Goal: Task Accomplishment & Management: Manage account settings

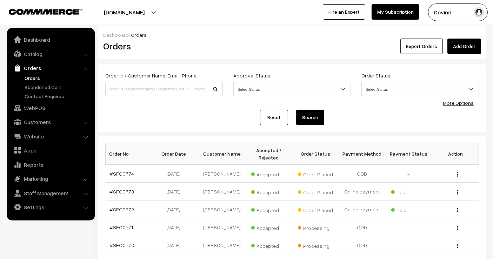
click at [33, 74] on link "Orders" at bounding box center [57, 77] width 69 height 7
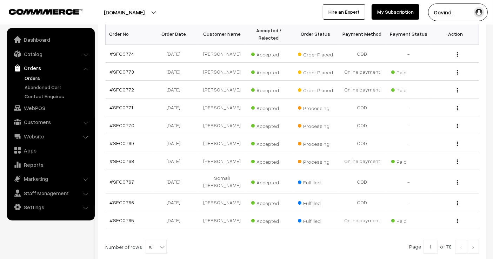
scroll to position [122, 0]
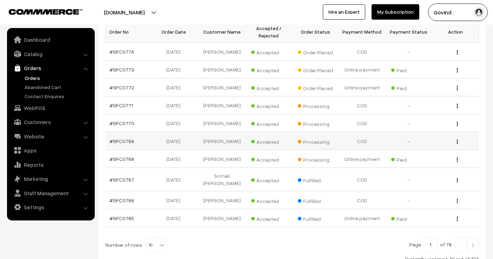
click at [457, 140] on img "button" at bounding box center [457, 142] width 1 height 5
click at [434, 149] on link "View" at bounding box center [426, 151] width 60 height 15
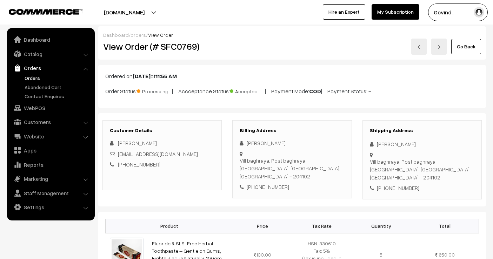
scroll to position [52, 0]
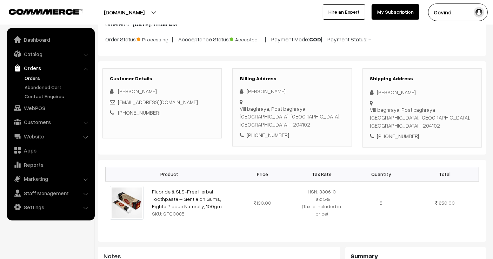
click at [396, 132] on div "+91 9953103353" at bounding box center [422, 136] width 105 height 8
copy div "9953103353"
click at [395, 90] on div "Durgesh KUMAR" at bounding box center [422, 92] width 105 height 8
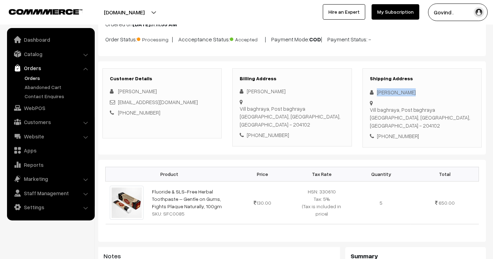
click at [395, 90] on div "Durgesh KUMAR" at bounding box center [422, 92] width 105 height 8
copy div "Durgesh KUMAR"
drag, startPoint x: 393, startPoint y: 111, endPoint x: 375, endPoint y: 104, distance: 18.8
click at [375, 99] on div "Vill baghraya, Post baghraya Hathras, Uttar Pradesh, India - 204102" at bounding box center [422, 99] width 105 height 0
copy div "Vill baghraya, Post baghraya Hathras"
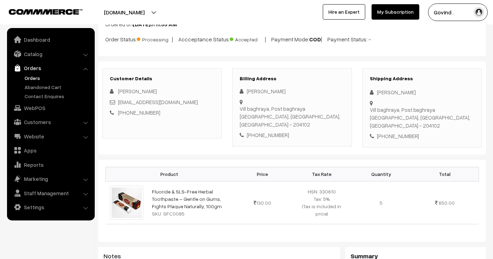
click at [450, 110] on div "Vill baghraya, Post baghraya Hathras, Uttar Pradesh, India - 204102" at bounding box center [422, 118] width 105 height 24
copy div "204102"
click at [446, 132] on div "+91 9953103353" at bounding box center [422, 136] width 105 height 8
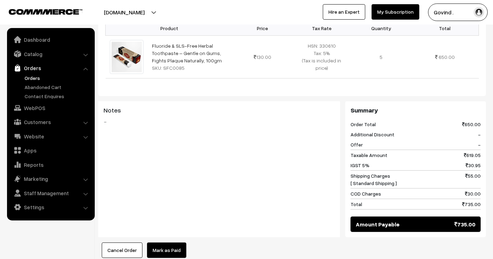
scroll to position [183, 0]
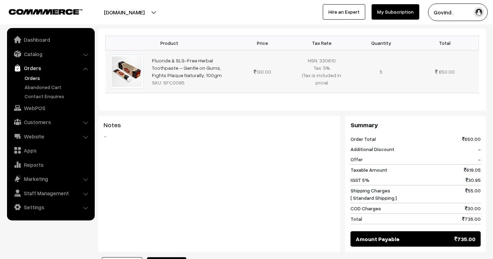
drag, startPoint x: 211, startPoint y: 67, endPoint x: 152, endPoint y: 46, distance: 62.6
click at [152, 50] on td "Fluoride & SLS-Free Herbal Toothpaste – Gentle on Gums, Fights Plaque Naturally…" at bounding box center [190, 71] width 85 height 43
copy link "Fluoride & SLS-Free Herbal Toothpaste – Gentle on Gums, Fights Plaque Naturally…"
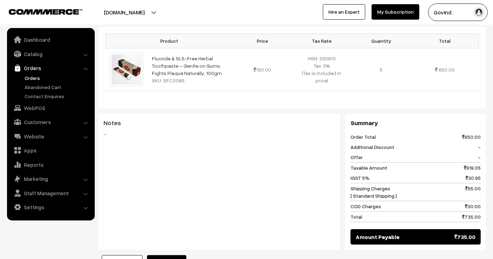
scroll to position [0, 0]
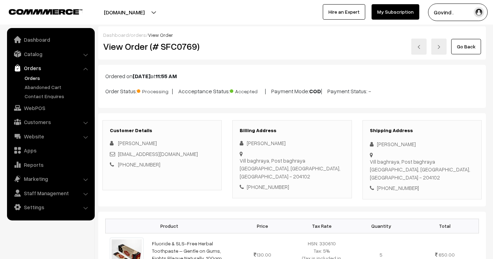
click at [461, 47] on link "Go Back" at bounding box center [466, 46] width 30 height 15
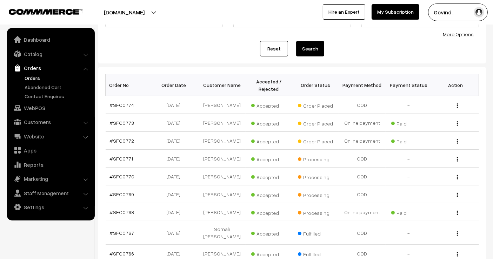
scroll to position [70, 0]
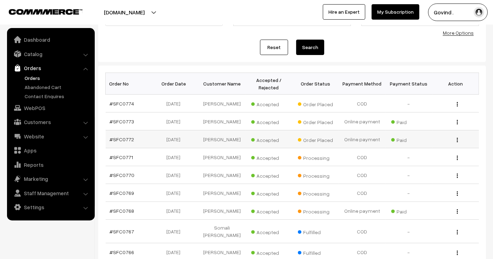
click at [458, 139] on div "View" at bounding box center [455, 139] width 38 height 7
click at [457, 140] on img "button" at bounding box center [457, 140] width 1 height 5
click at [419, 155] on link "View" at bounding box center [426, 149] width 60 height 15
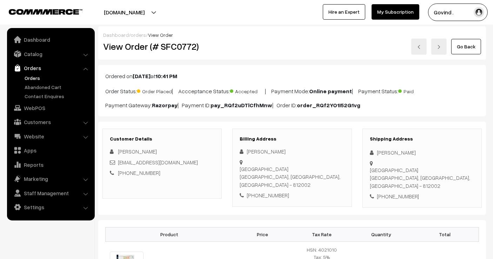
scroll to position [49, 0]
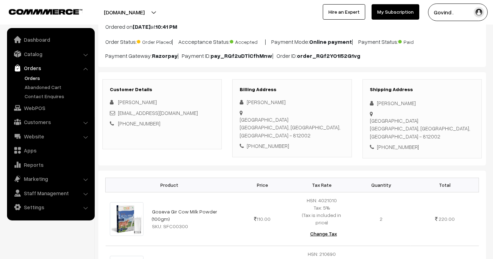
drag, startPoint x: 499, startPoint y: 61, endPoint x: 499, endPoint y: 84, distance: 22.8
click at [493, 84] on html "Thank you for showing interest. Our team will call you shortly. Close [DOMAIN_N…" at bounding box center [246, 80] width 493 height 259
click at [382, 102] on div "[PERSON_NAME]" at bounding box center [422, 103] width 105 height 8
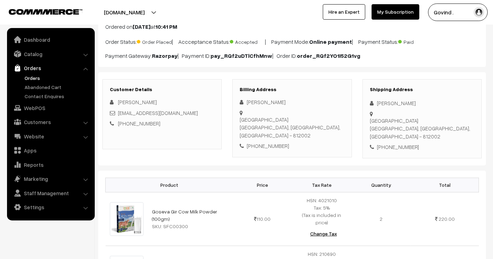
click at [400, 143] on div "+91 8789664632" at bounding box center [422, 147] width 105 height 8
copy div "8789664632"
click at [381, 100] on div "[PERSON_NAME]" at bounding box center [422, 103] width 105 height 8
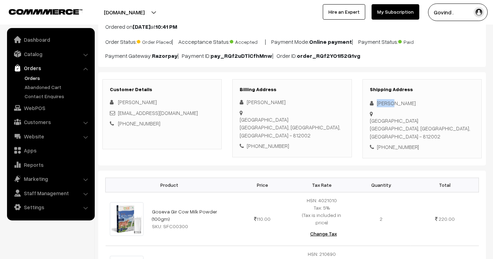
click at [381, 100] on div "Richa Gaur" at bounding box center [422, 103] width 105 height 8
click at [381, 100] on div "[PERSON_NAME]" at bounding box center [422, 103] width 105 height 8
copy div "[PERSON_NAME]"
drag, startPoint x: 398, startPoint y: 121, endPoint x: 374, endPoint y: 115, distance: 24.3
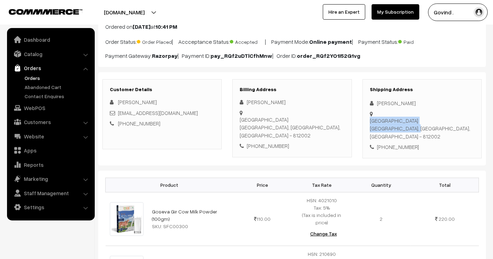
click at [374, 110] on div "Jai Ram Marwari Lane, Gurudwara Road Bhagalpur, Bihar, India - 812002" at bounding box center [422, 110] width 105 height 0
copy div "Jai Ram Marwari Lane, Gurudwara Road Bhagalpur"
click at [438, 123] on div "Jai Ram Marwari Lane, Gurudwara Road Bhagalpur, Bihar, India - 812002" at bounding box center [422, 129] width 105 height 24
copy div "812002"
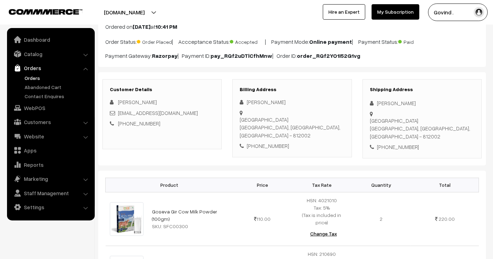
click at [451, 143] on div "Shipping Address Richa Gaur Jai Ram Marwari Lane, Gurudwara Road Bhagalpur, Bih…" at bounding box center [421, 118] width 119 height 79
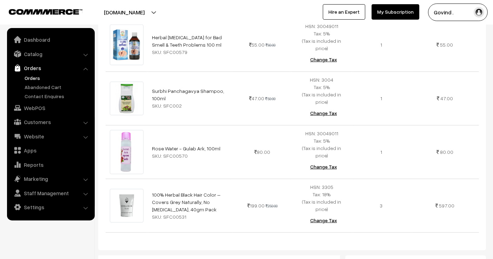
scroll to position [0, 0]
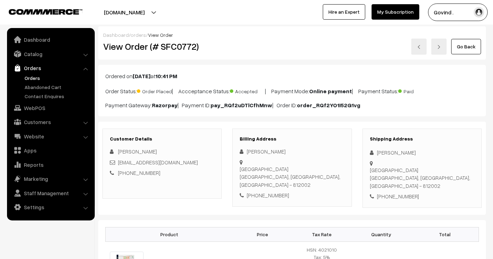
click at [469, 48] on link "Go Back" at bounding box center [466, 46] width 30 height 15
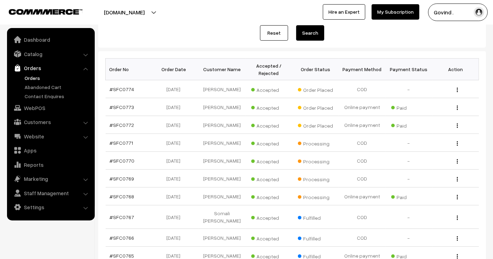
scroll to position [86, 0]
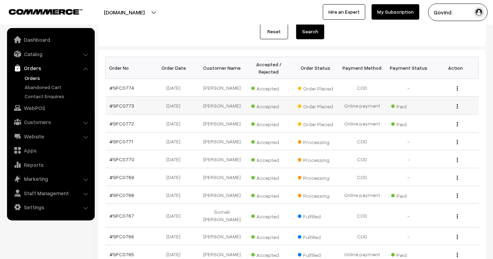
click at [457, 106] on img "button" at bounding box center [457, 106] width 1 height 5
click at [428, 116] on link "View" at bounding box center [426, 116] width 60 height 15
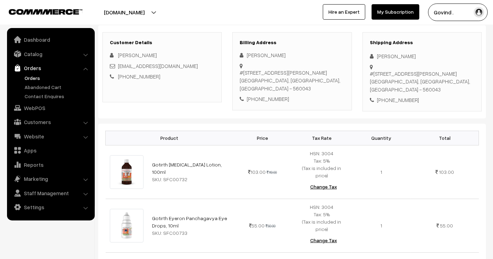
scroll to position [95, 0]
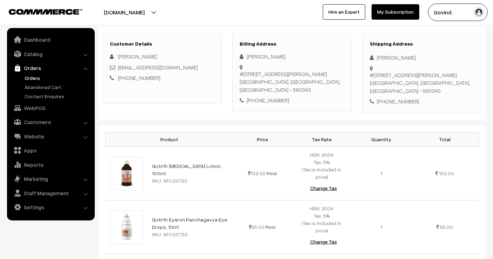
click at [402, 100] on div "[PHONE_NUMBER]" at bounding box center [422, 102] width 105 height 8
click at [402, 100] on div "+91 8861627700" at bounding box center [422, 102] width 105 height 8
copy div "8861627700"
drag, startPoint x: 377, startPoint y: 55, endPoint x: 411, endPoint y: 54, distance: 34.0
click at [411, 54] on div "[PERSON_NAME]" at bounding box center [422, 58] width 105 height 8
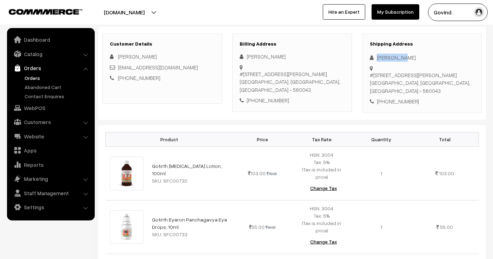
copy div "[PERSON_NAME]"
drag, startPoint x: 391, startPoint y: 89, endPoint x: 374, endPoint y: 73, distance: 24.1
click at [374, 73] on div "#217, Ashoka Legend, Buddha shaila road, Hennur Bande Bengaluru, Karnataka, Ind…" at bounding box center [422, 83] width 105 height 24
copy div "217, Ashoka Legend, Buddha shaila road, Hennur Bande Bengaluru"
click at [437, 89] on div "#217, Ashoka Legend, Buddha shaila road, Hennur Bande Bengaluru, Karnataka, Ind…" at bounding box center [422, 83] width 105 height 24
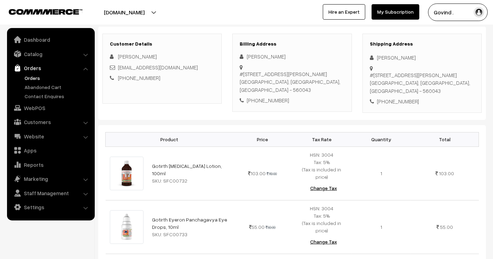
click at [437, 89] on div "#217, Ashoka Legend, Buddha shaila road, Hennur Bande Bengaluru, Karnataka, Ind…" at bounding box center [422, 83] width 105 height 24
copy div "560043"
click at [437, 112] on div "Shipping Address Ashwin Pai #217, Ashoka Legend, Buddha shaila road, Hennur Ban…" at bounding box center [421, 73] width 119 height 79
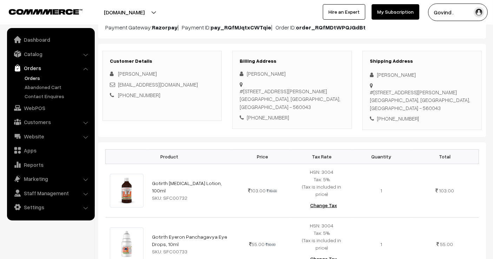
scroll to position [102, 0]
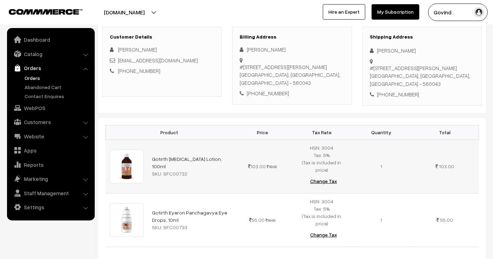
drag, startPoint x: 216, startPoint y: 160, endPoint x: 151, endPoint y: 159, distance: 64.9
click at [151, 159] on td "Gotirth Skin Care Lotion, 100ml SKU: SFC00732" at bounding box center [190, 167] width 85 height 54
copy link "Gotirth Skin Care Lotion, 100ml"
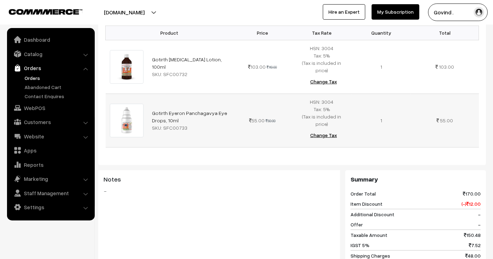
drag, startPoint x: 184, startPoint y: 105, endPoint x: 149, endPoint y: 103, distance: 35.1
click at [149, 103] on td "Gotirth Eyeron Panchagavya Eye Drops, 10ml SKU: SFC00733" at bounding box center [190, 121] width 85 height 54
copy link "Gotirth Eyeron Panchagavya Eye Drops, 10ml"
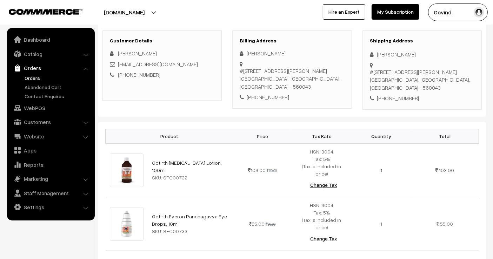
scroll to position [0, 0]
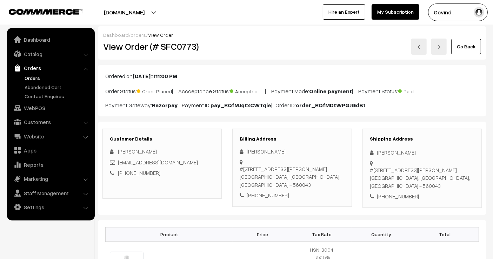
click at [466, 51] on link "Go Back" at bounding box center [466, 46] width 30 height 15
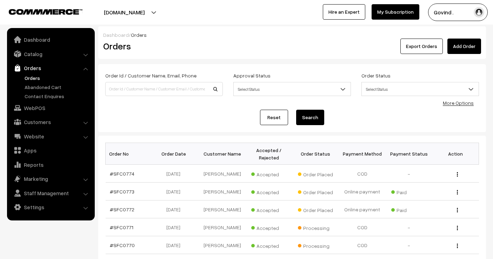
scroll to position [65, 0]
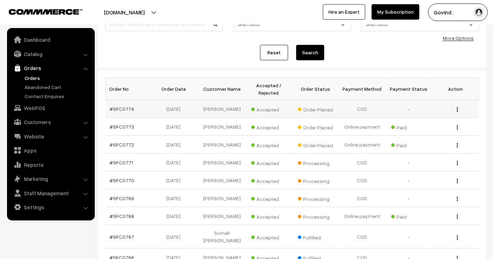
click at [457, 107] on img "button" at bounding box center [457, 109] width 1 height 5
click at [431, 116] on link "View" at bounding box center [426, 119] width 60 height 15
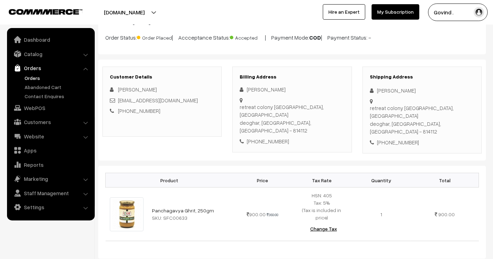
scroll to position [58, 0]
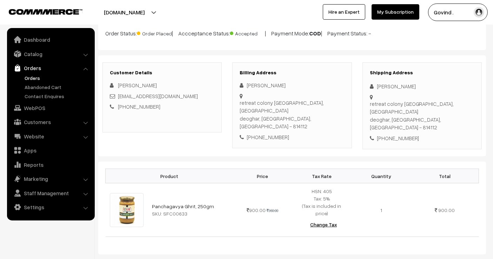
click at [390, 134] on div "[PHONE_NUMBER]" at bounding box center [422, 138] width 105 height 8
copy div "9234719726"
click at [380, 86] on div "Himanshu Shekhar" at bounding box center [422, 86] width 105 height 8
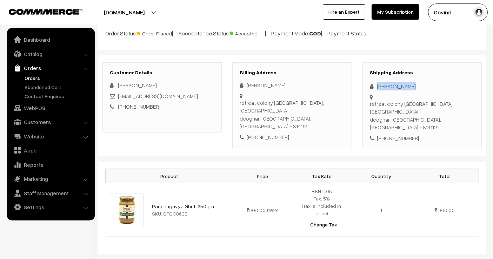
click at [380, 86] on div "Himanshu Shekhar" at bounding box center [422, 86] width 105 height 8
copy div "Himanshu Shekhar"
drag, startPoint x: 378, startPoint y: 95, endPoint x: 394, endPoint y: 107, distance: 19.1
click at [394, 107] on div "retreat colony puradaha, deoghar deoghar, Jharkhand, India - 814112" at bounding box center [422, 116] width 105 height 32
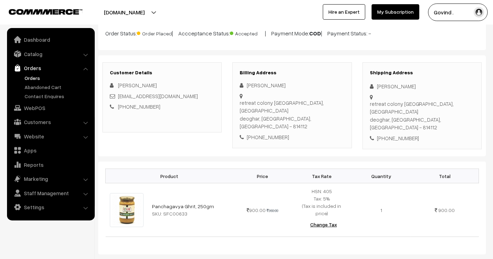
drag, startPoint x: 376, startPoint y: 95, endPoint x: 396, endPoint y: 104, distance: 21.1
click at [396, 104] on div "retreat colony puradaha, deoghar deoghar, Jharkhand, India - 814112" at bounding box center [422, 116] width 105 height 32
drag, startPoint x: 376, startPoint y: 102, endPoint x: 381, endPoint y: 100, distance: 5.0
click at [381, 100] on div "retreat colony puradaha, deoghar deoghar, Jharkhand, India - 814112" at bounding box center [422, 116] width 105 height 32
drag, startPoint x: 376, startPoint y: 96, endPoint x: 395, endPoint y: 106, distance: 21.2
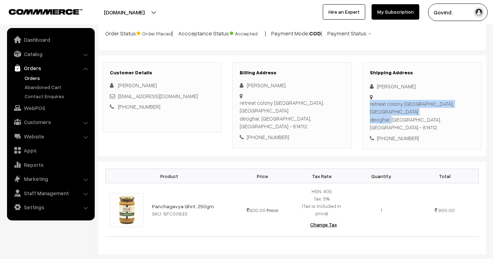
click at [395, 93] on div "retreat colony puradaha, deoghar deoghar, Jharkhand, India - 814112" at bounding box center [422, 93] width 105 height 0
copy div "retreat colony puradaha, deoghar deoghar"
click at [437, 105] on div "retreat colony puradaha, deoghar deoghar, Jharkhand, India - 814112" at bounding box center [422, 116] width 105 height 32
copy div "814112"
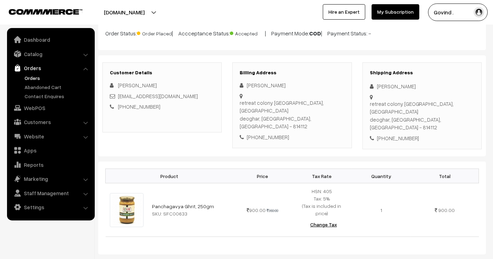
click at [416, 127] on div "Shipping Address Himanshu Shekhar retreat colony puradaha, deoghar deoghar, Jha…" at bounding box center [421, 105] width 119 height 87
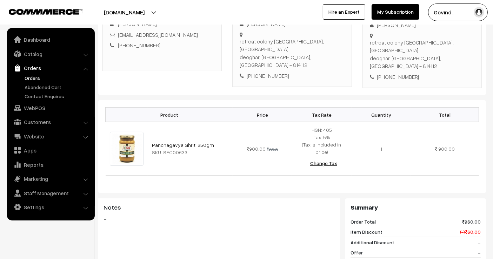
scroll to position [123, 0]
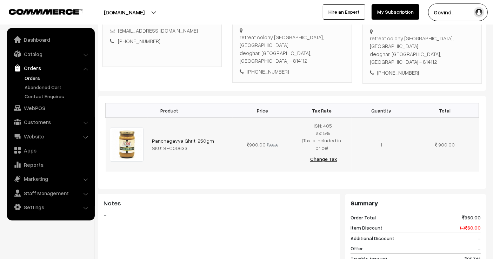
drag, startPoint x: 210, startPoint y: 118, endPoint x: 150, endPoint y: 122, distance: 60.8
click at [150, 122] on td "Panchagavya Ghrit, 250gm SKU: SFC00633" at bounding box center [190, 145] width 85 height 54
copy link "Panchagavya Ghrit, 250gm"
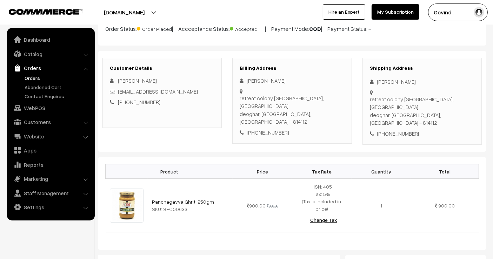
scroll to position [63, 0]
click at [32, 82] on ul "Orders" at bounding box center [51, 87] width 84 height 26
click at [33, 80] on link "Orders" at bounding box center [57, 77] width 69 height 7
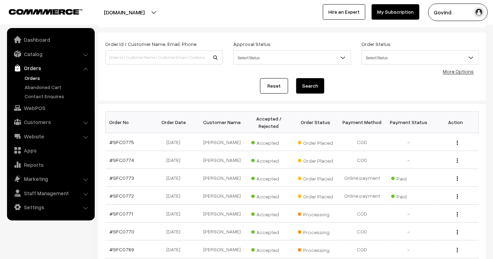
scroll to position [33, 0]
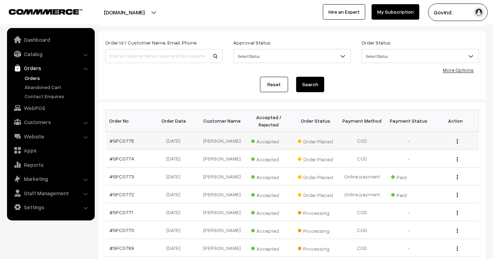
click at [457, 141] on img "button" at bounding box center [457, 141] width 1 height 5
click at [418, 150] on link "View" at bounding box center [426, 151] width 60 height 15
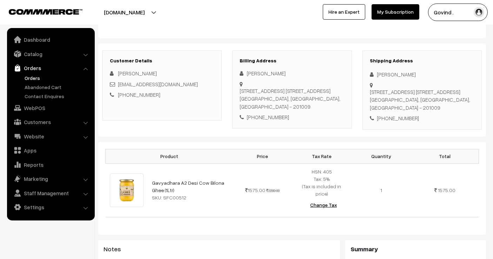
scroll to position [88, 0]
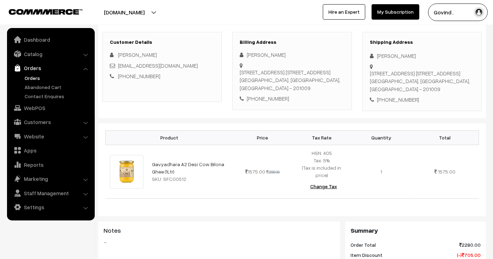
click at [393, 104] on div "[PHONE_NUMBER]" at bounding box center [422, 100] width 105 height 8
copy div "9041628646"
click at [382, 56] on div "Jatinder Kaur" at bounding box center [422, 56] width 105 height 8
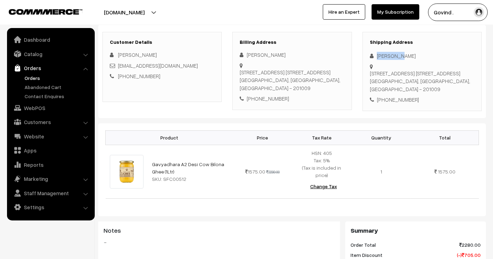
click at [382, 56] on div "Jatinder Kaur" at bounding box center [422, 56] width 105 height 8
copy div "Jatinder Kaur"
drag, startPoint x: 370, startPoint y: 73, endPoint x: 456, endPoint y: 81, distance: 86.7
click at [456, 81] on div "Flat:1305, floor13th tower:B1, Divyansh flora, Gaur city2, Plot No. 3H, Sector …" at bounding box center [422, 81] width 105 height 24
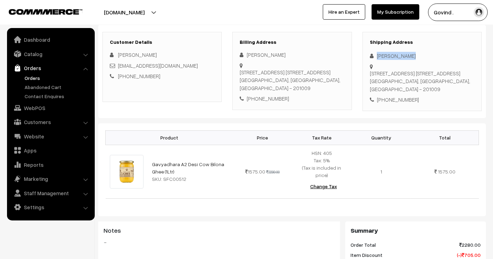
copy div "Flat:1305, floor13th tower:B1, Divyansh flora, Gaur city2, Plot No. 3H, Sector …"
drag, startPoint x: 372, startPoint y: 88, endPoint x: 403, endPoint y: 88, distance: 31.2
click at [403, 88] on div "Flat:1305, floor13th tower:B1, Divyansh flora, Gaur city2, Plot No. 3H, Sector …" at bounding box center [422, 81] width 105 height 24
drag, startPoint x: 369, startPoint y: 88, endPoint x: 402, endPoint y: 86, distance: 33.4
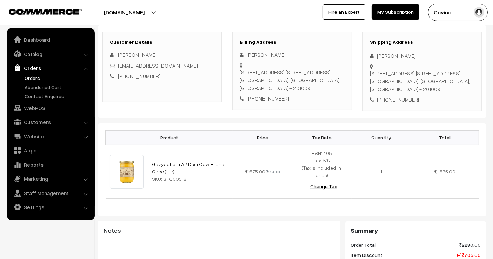
click at [402, 86] on div "Shipping Address Jatinder Kaur Flat:1305, floor13th tower:B1, Divyansh flora, G…" at bounding box center [421, 71] width 119 height 79
click at [402, 86] on div "Flat:1305, floor13th tower:B1, Divyansh flora, Gaur city2, Plot No. 3H, Sector …" at bounding box center [422, 81] width 105 height 24
drag, startPoint x: 370, startPoint y: 87, endPoint x: 399, endPoint y: 87, distance: 29.1
click at [399, 87] on div "Flat:1305, floor13th tower:B1, Divyansh flora, Gaur city2, Plot No. 3H, Sector …" at bounding box center [422, 81] width 105 height 24
copy div "Greater Noida"
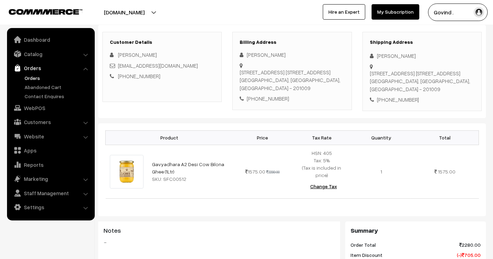
click at [458, 93] on div "Flat:1305, floor13th tower:B1, Divyansh flora, Gaur city2, Plot No. 3H, Sector …" at bounding box center [422, 81] width 105 height 24
copy div "201009"
click at [432, 111] on div "Shipping Address Jatinder Kaur Flat:1305, floor13th tower:B1, Divyansh flora, G…" at bounding box center [421, 71] width 119 height 79
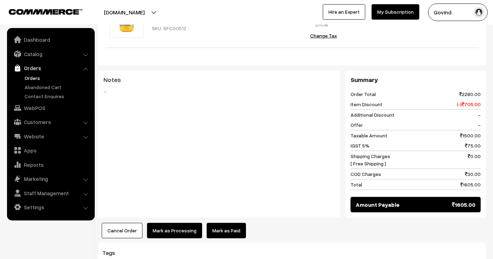
scroll to position [0, 0]
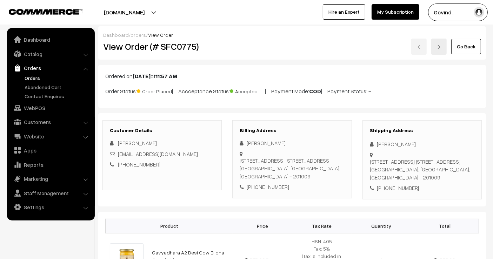
click at [464, 54] on div "Dashboard / orders / View Order View Order (# SFC0775) Go Back" at bounding box center [292, 42] width 388 height 33
click at [465, 51] on link "Go Back" at bounding box center [466, 46] width 30 height 15
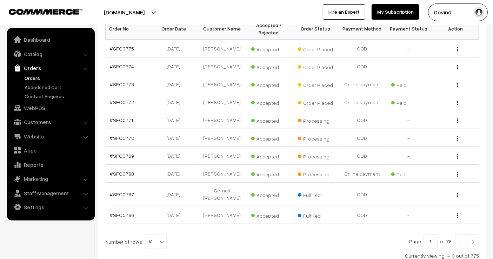
scroll to position [131, 0]
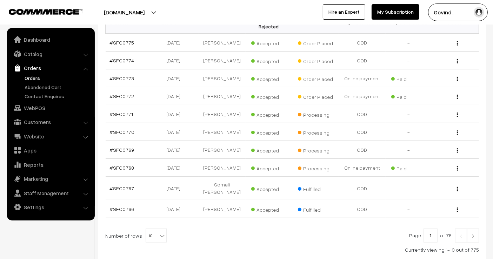
click at [457, 96] on img "button" at bounding box center [457, 97] width 1 height 5
click at [443, 102] on link "View" at bounding box center [426, 106] width 60 height 15
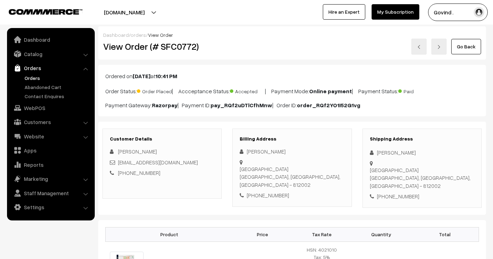
scroll to position [162, 0]
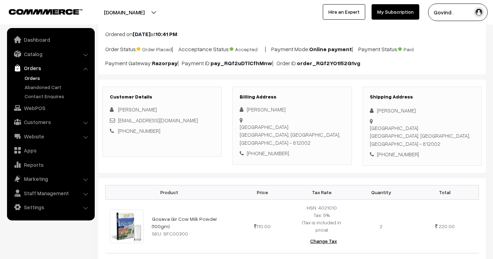
scroll to position [38, 0]
